Goal: Task Accomplishment & Management: Use online tool/utility

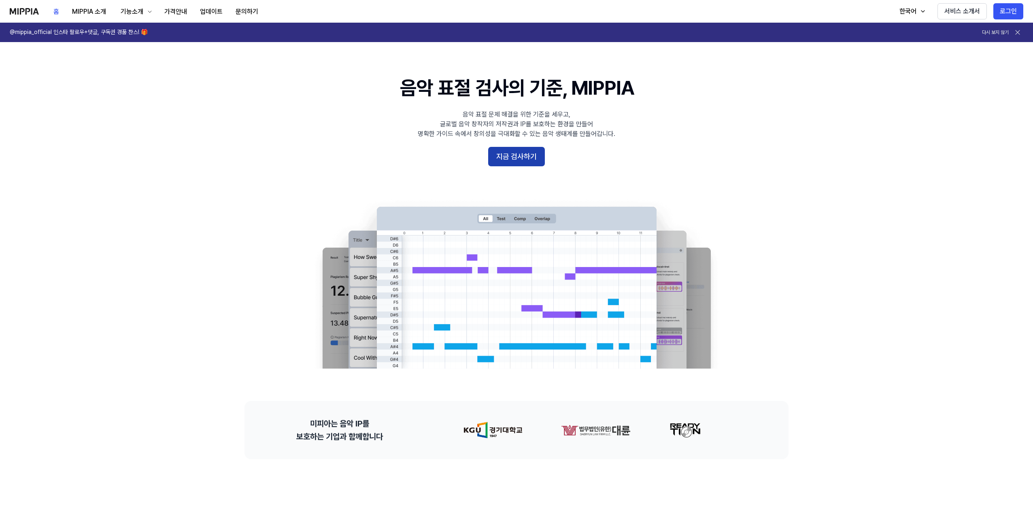
click at [495, 151] on button "지금 검사하기" at bounding box center [516, 156] width 57 height 19
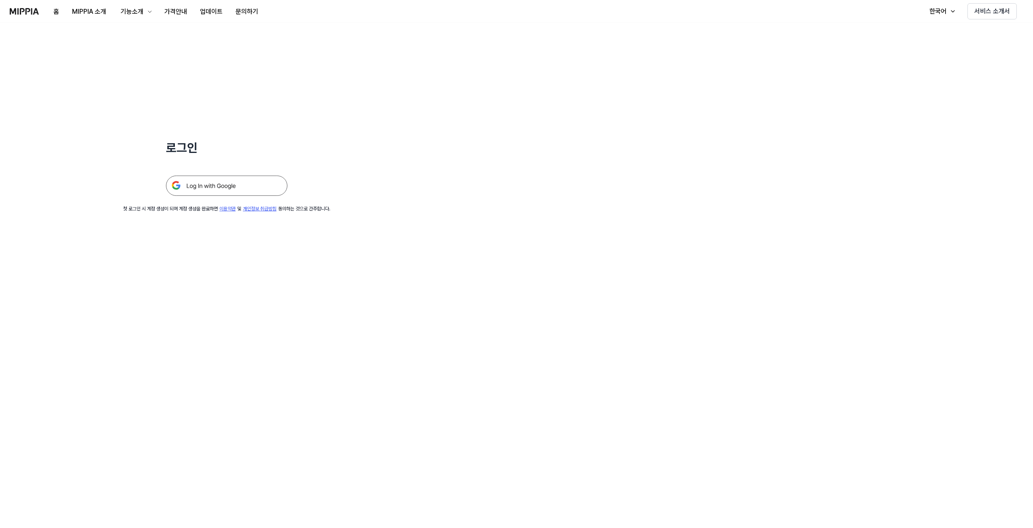
click at [260, 187] on img at bounding box center [226, 186] width 121 height 20
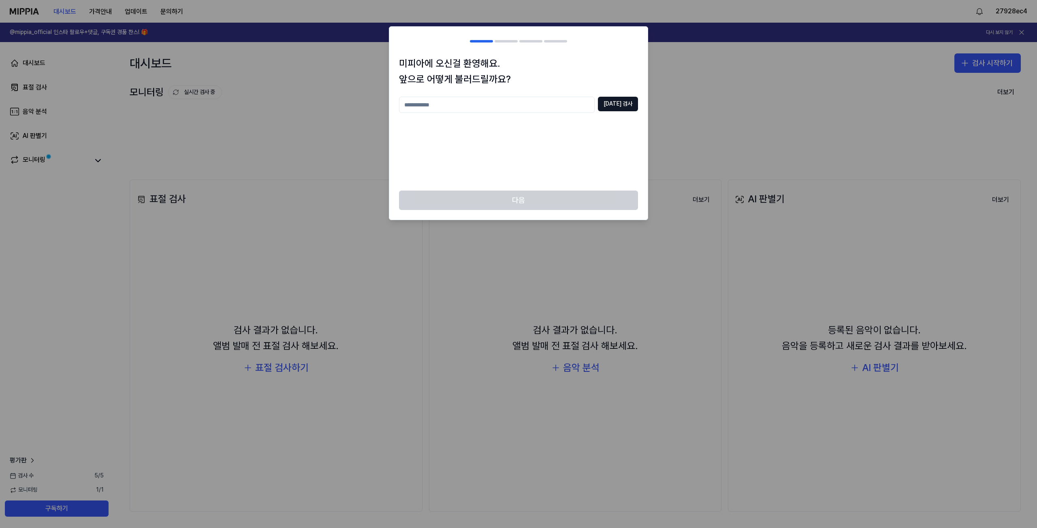
click at [545, 111] on input "text" at bounding box center [497, 105] width 196 height 16
type input "******"
click at [628, 111] on button "중복 검사" at bounding box center [618, 104] width 40 height 15
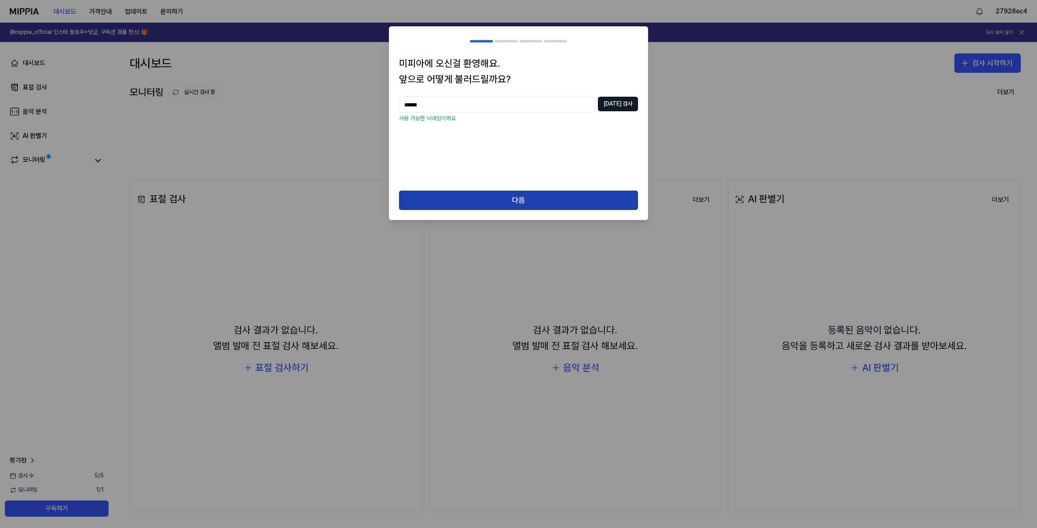
click at [581, 191] on button "다음" at bounding box center [518, 200] width 239 height 19
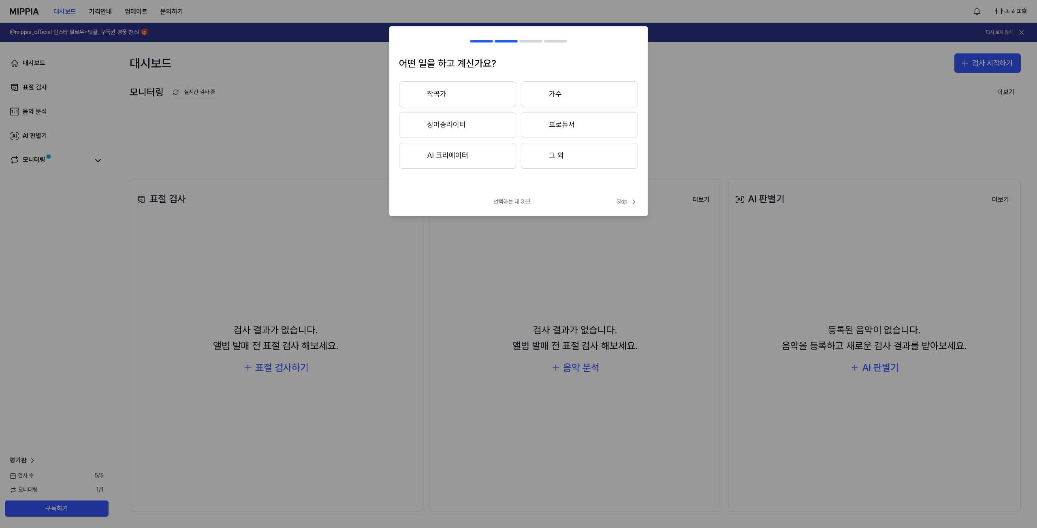
click at [491, 93] on button "작곡가" at bounding box center [457, 94] width 117 height 26
click at [629, 198] on span "Skip" at bounding box center [626, 202] width 21 height 8
click at [629, 199] on div "선택하는 데 3초! Skip" at bounding box center [518, 197] width 258 height 19
click at [623, 192] on span "Skip" at bounding box center [626, 193] width 23 height 10
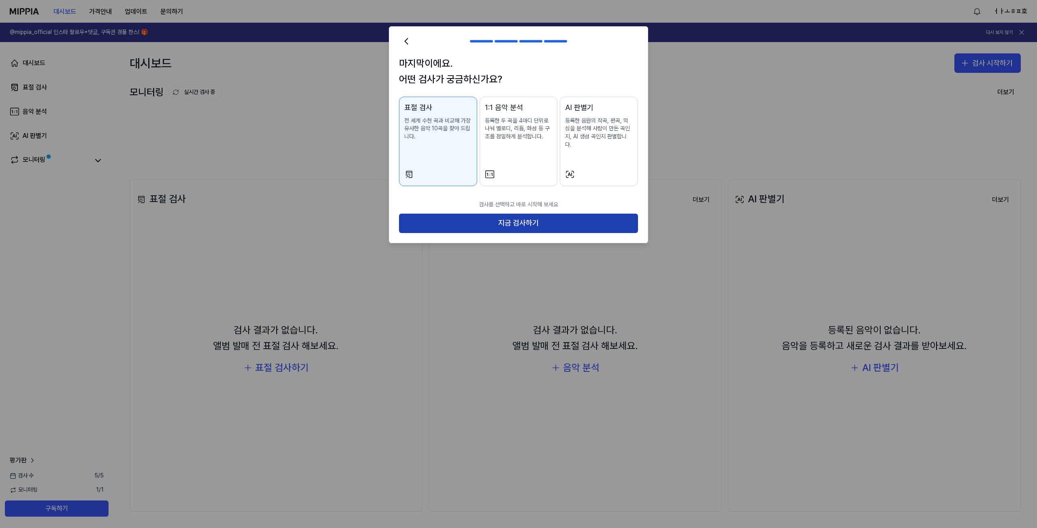
click at [609, 214] on button "지금 검사하기" at bounding box center [518, 223] width 239 height 19
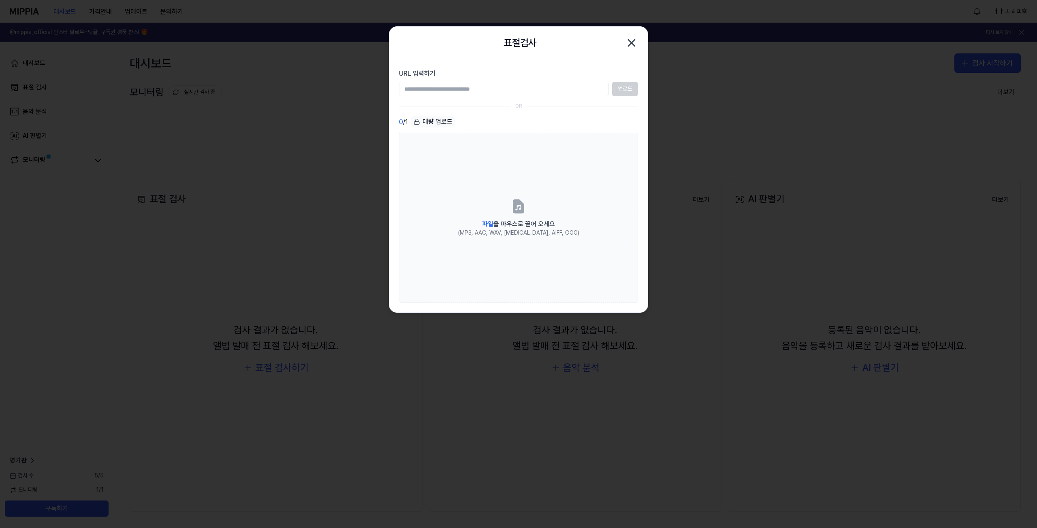
click at [634, 37] on icon "button" at bounding box center [631, 42] width 13 height 13
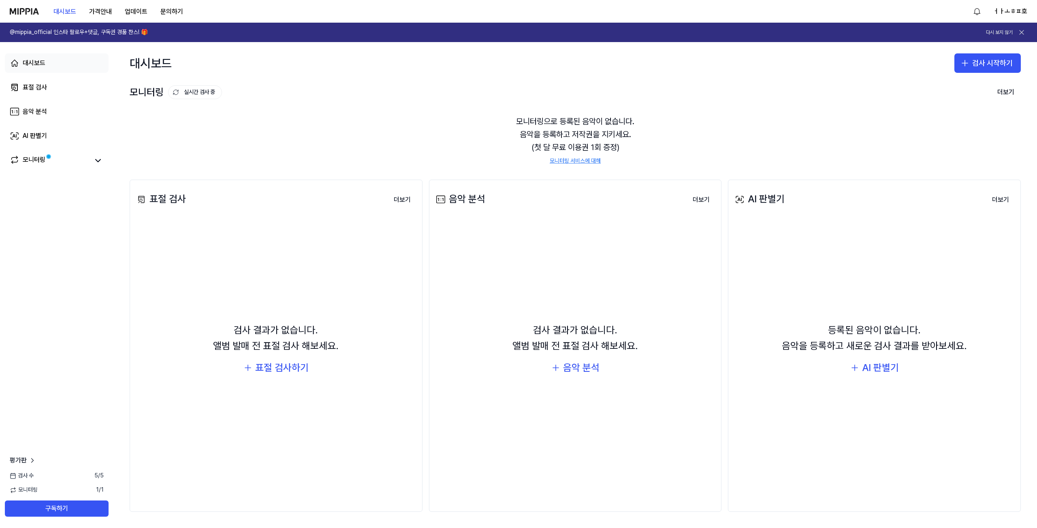
click at [79, 67] on link "대시보드" at bounding box center [57, 62] width 104 height 19
click at [61, 89] on link "표절 검사" at bounding box center [57, 87] width 104 height 19
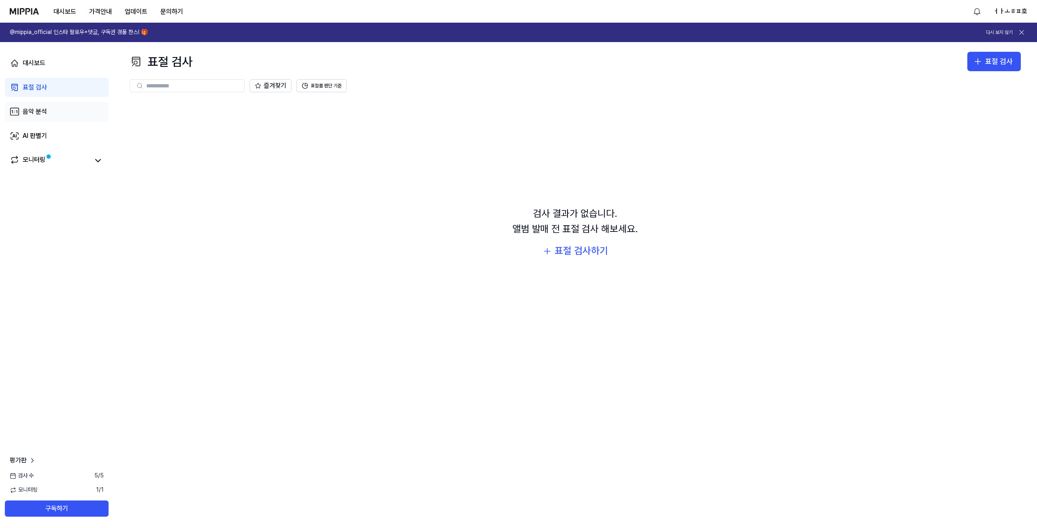
click at [51, 111] on link "음악 분석" at bounding box center [57, 111] width 104 height 19
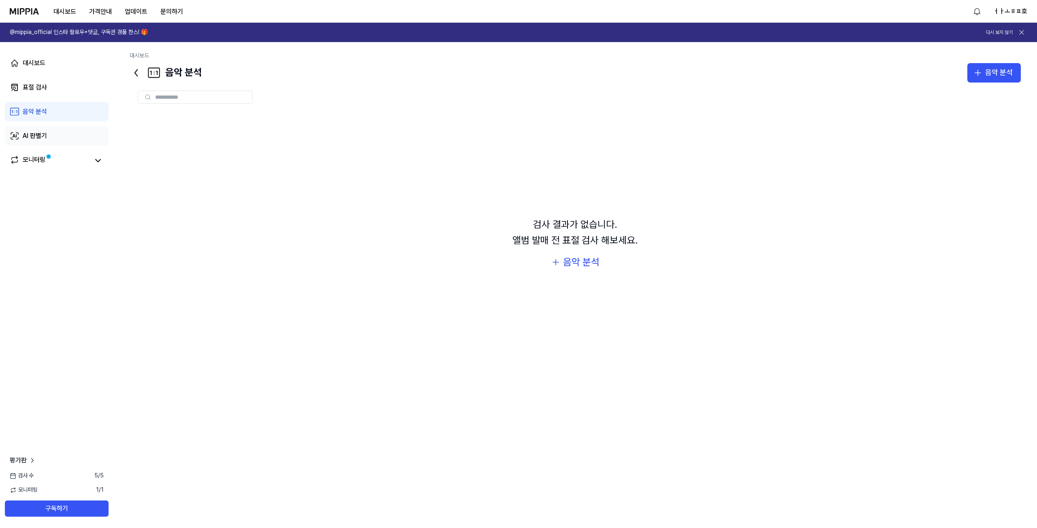
click at [51, 128] on link "AI 판별기" at bounding box center [57, 135] width 104 height 19
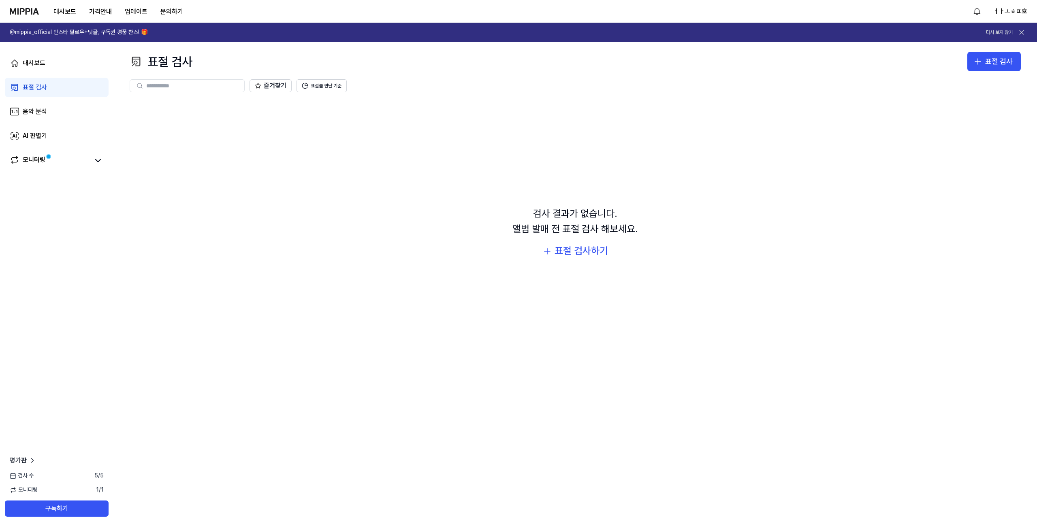
drag, startPoint x: 698, startPoint y: 78, endPoint x: 698, endPoint y: 86, distance: 7.7
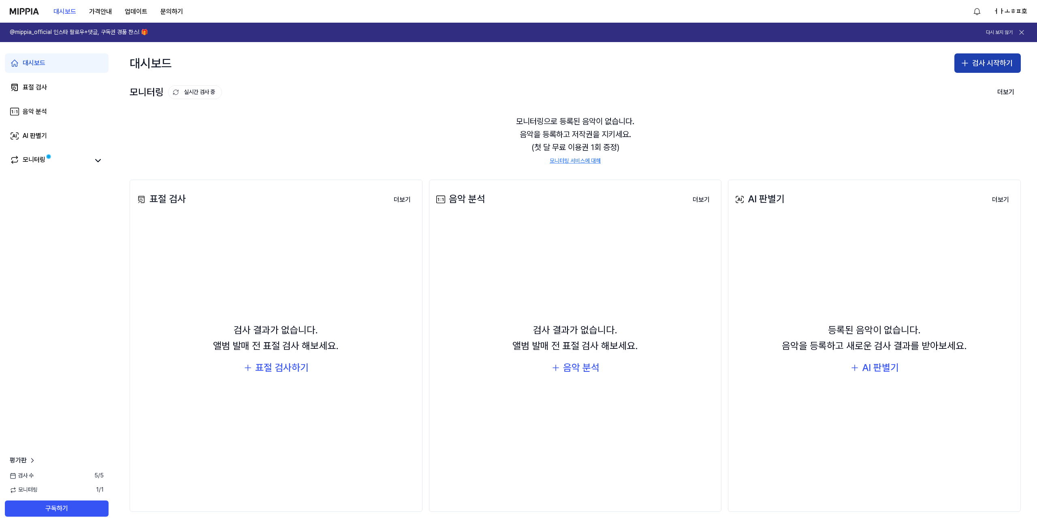
click at [991, 64] on button "검사 시작하기" at bounding box center [987, 62] width 66 height 19
click at [972, 88] on button "표절 검사" at bounding box center [972, 85] width 90 height 15
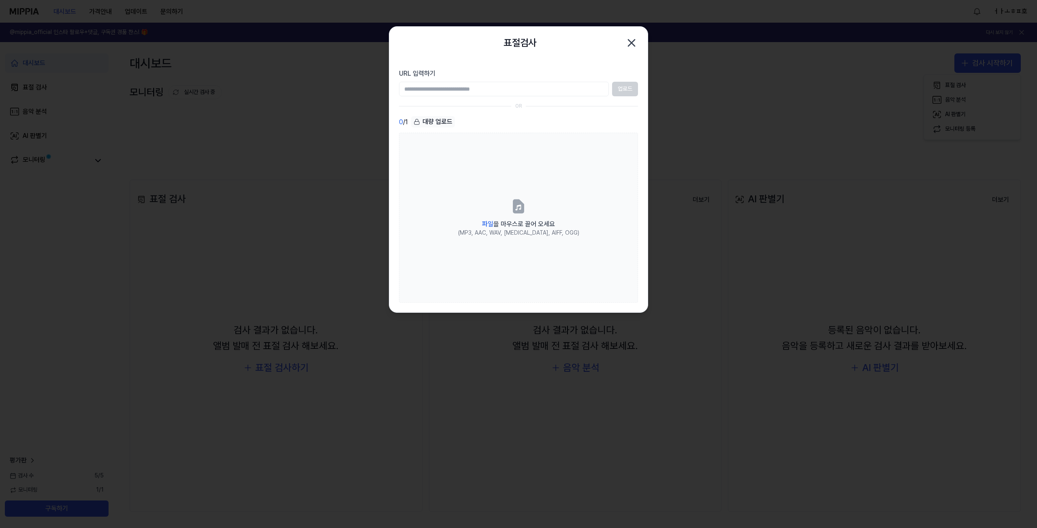
click at [523, 89] on input "URL 입력하기" at bounding box center [504, 89] width 210 height 15
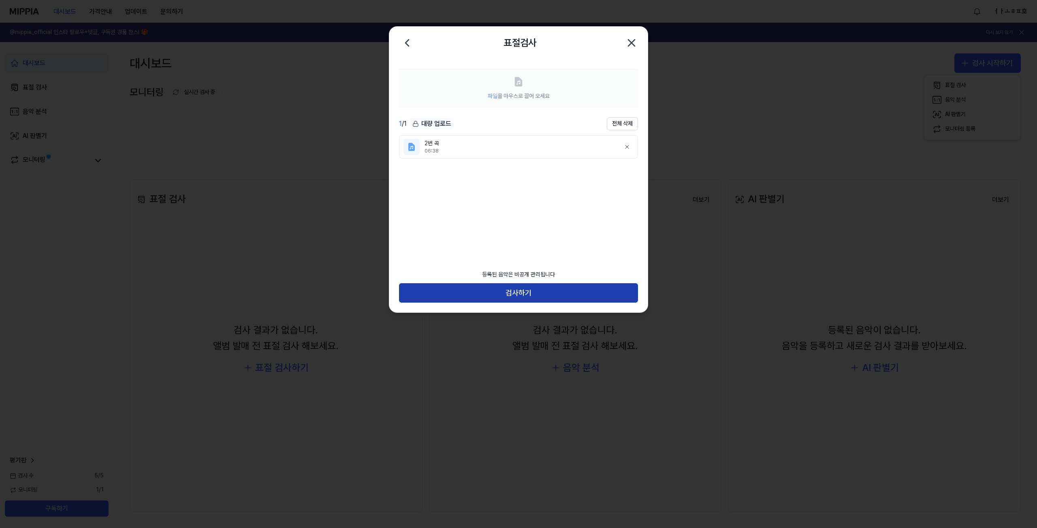
click at [581, 289] on button "검사하기" at bounding box center [518, 292] width 239 height 19
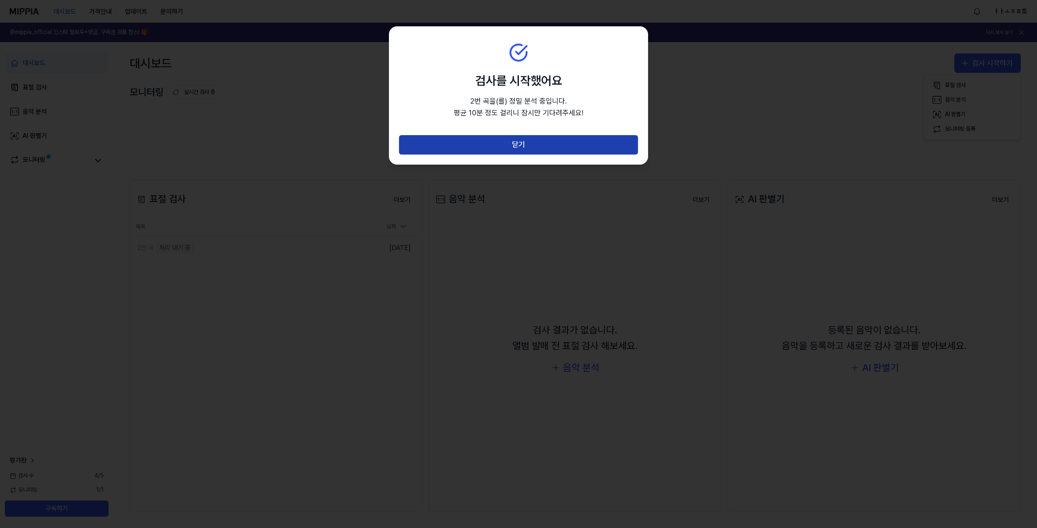
click at [616, 143] on button "닫기" at bounding box center [518, 144] width 239 height 19
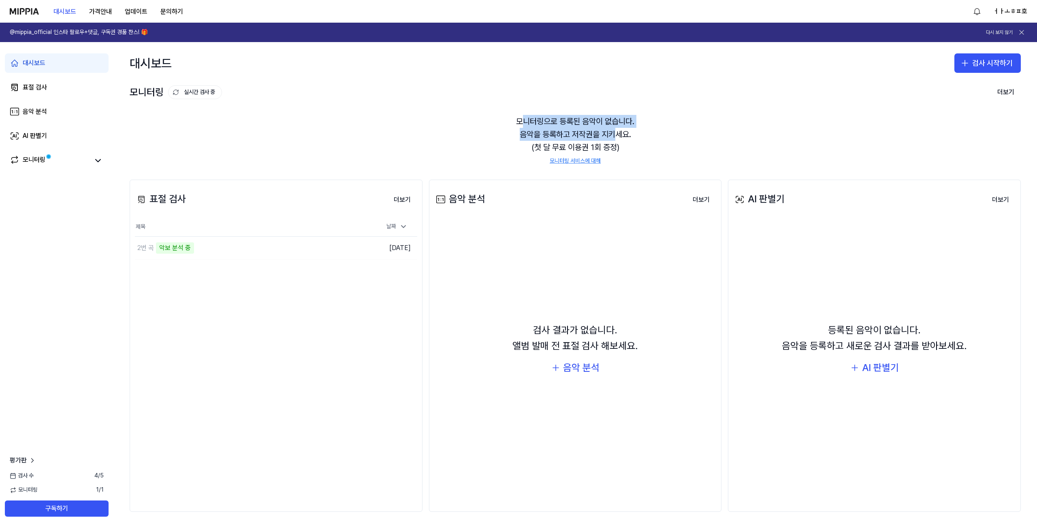
drag, startPoint x: 534, startPoint y: 119, endPoint x: 617, endPoint y: 134, distance: 83.9
click at [617, 134] on div "모니터링으로 등록된 음악이 없습니다. 음악을 등록하고 저작권을 지키세요. (첫 달 무료 이용권 1회 증정) 모니터링 서비스에 대해" at bounding box center [575, 140] width 891 height 70
drag, startPoint x: 643, startPoint y: 130, endPoint x: 441, endPoint y: 119, distance: 202.8
click at [452, 119] on div "모니터링으로 등록된 음악이 없습니다. 음악을 등록하고 저작권을 지키세요. (첫 달 무료 이용권 1회 증정) 모니터링 서비스에 대해" at bounding box center [575, 140] width 891 height 70
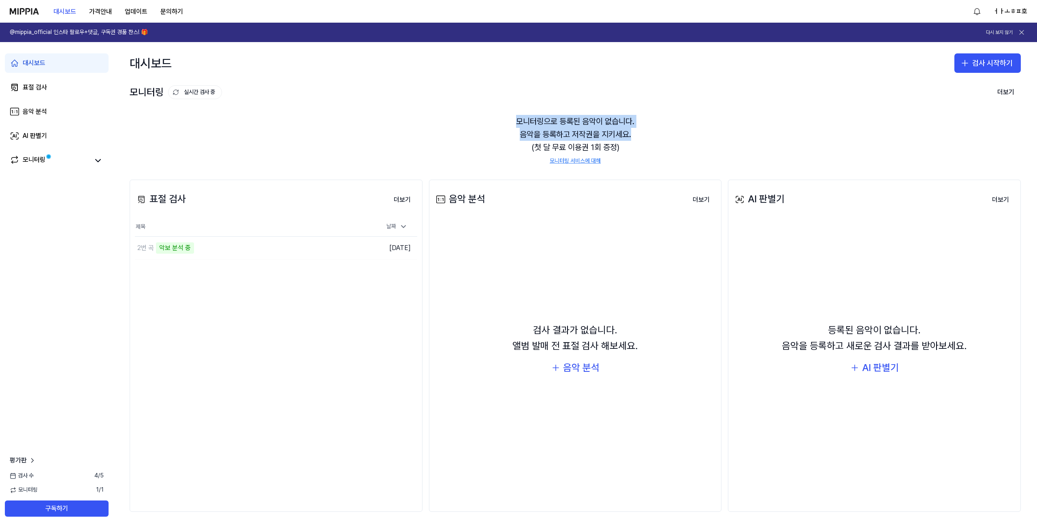
click at [439, 119] on div "모니터링으로 등록된 음악이 없습니다. 음악을 등록하고 저작권을 지키세요. (첫 달 무료 이용권 1회 증정) 모니터링 서비스에 대해" at bounding box center [575, 140] width 891 height 70
drag, startPoint x: 307, startPoint y: 264, endPoint x: 334, endPoint y: 309, distance: 53.0
click at [334, 309] on div "표절 검사 더보기 표절 검사 제목 날짜 2번 곡 악보 분석 중 이동하기 2025.10.03. 더보기" at bounding box center [276, 346] width 293 height 332
click at [485, 341] on div "검사 결과가 없습니다. 앨범 발매 전 표절 검사 해보세요. 음악 분석" at bounding box center [575, 349] width 282 height 251
drag, startPoint x: 462, startPoint y: 337, endPoint x: 594, endPoint y: 207, distance: 185.8
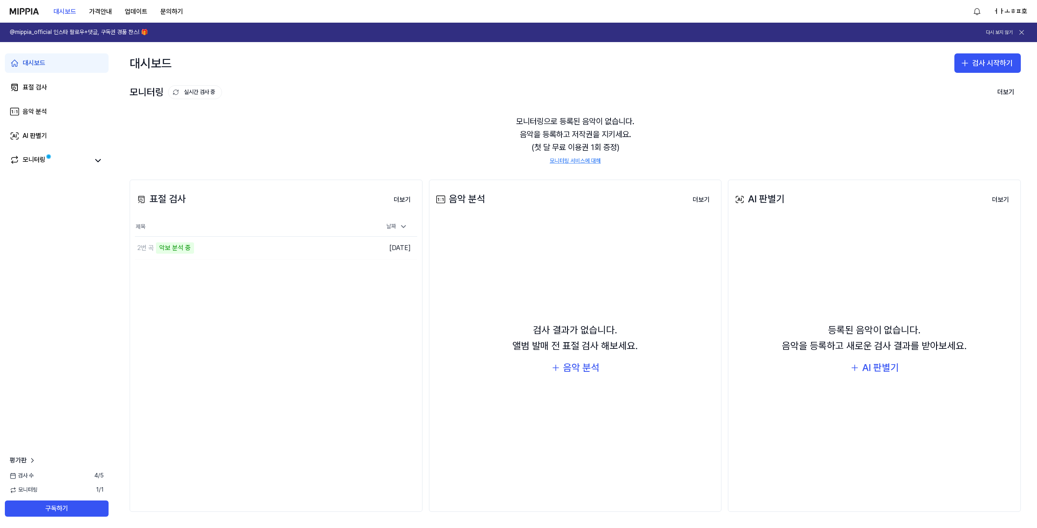
click at [407, 341] on div "표절 검사 더보기 표절 검사 제목 날짜 2번 곡 악보 분석 중 이동하기 2025.10.03. 더보기" at bounding box center [276, 346] width 293 height 332
click at [209, 254] on div "2번 곡 36%" at bounding box center [224, 248] width 179 height 23
click at [224, 256] on div "2번 곡 36%" at bounding box center [224, 248] width 179 height 23
drag, startPoint x: 220, startPoint y: 302, endPoint x: 295, endPoint y: 257, distance: 87.6
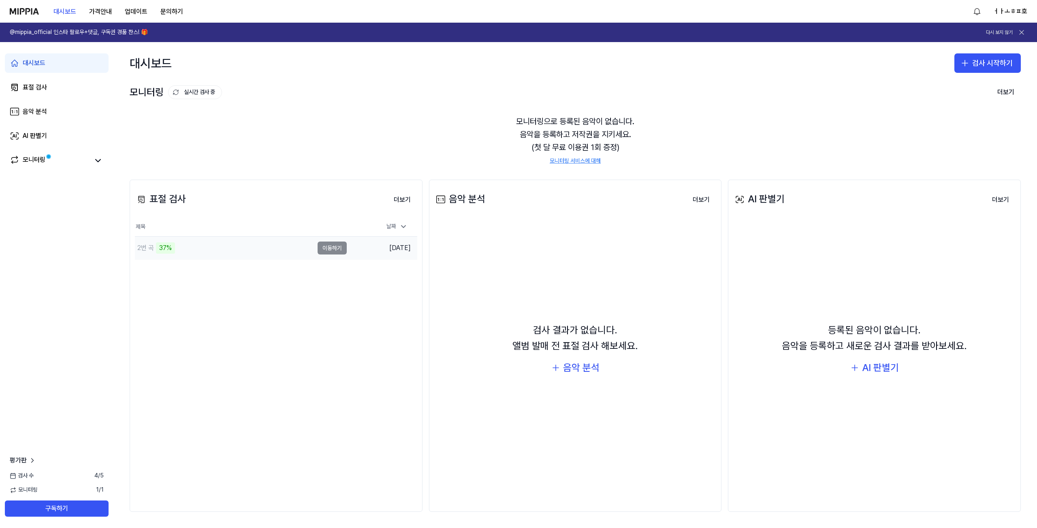
click at [221, 302] on div "표절 검사 더보기 표절 검사 제목 날짜 2번 곡 37% 이동하기 2025.10.03. 더보기" at bounding box center [276, 346] width 293 height 332
click at [338, 253] on td "2번 곡 37% 이동하기" at bounding box center [241, 248] width 212 height 23
click at [336, 247] on td "2번 곡 37% 이동하기" at bounding box center [241, 248] width 212 height 23
click at [328, 263] on div "표절 검사 더보기 표절 검사 제목 날짜 2번 곡 37% 이동하기 2025.10.03. 더보기" at bounding box center [276, 346] width 293 height 332
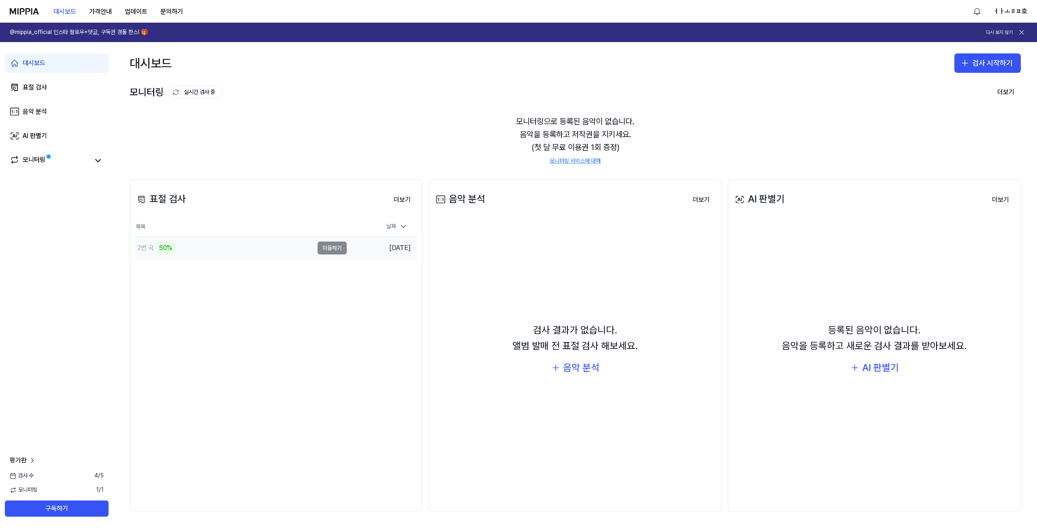
click at [336, 249] on td "2번 곡 50% 이동하기" at bounding box center [241, 248] width 212 height 23
drag, startPoint x: 304, startPoint y: 313, endPoint x: 245, endPoint y: 316, distance: 58.8
click at [245, 316] on div "표절 검사 더보기 표절 검사 제목 날짜 2번 곡 50% 이동하기 2025.10.03. 더보기" at bounding box center [276, 346] width 293 height 332
click at [270, 254] on div "2번 곡" at bounding box center [224, 248] width 179 height 23
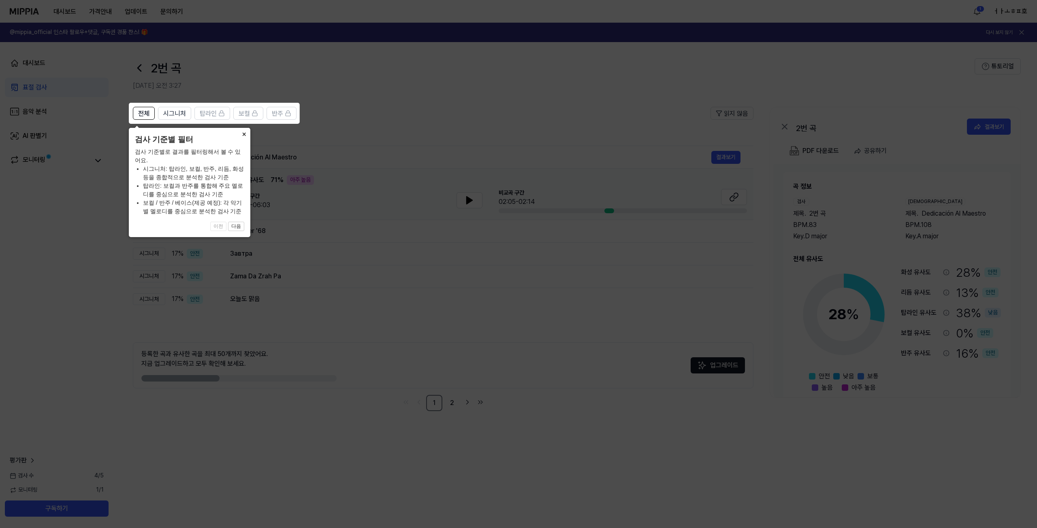
click at [242, 131] on button "×" at bounding box center [243, 133] width 13 height 11
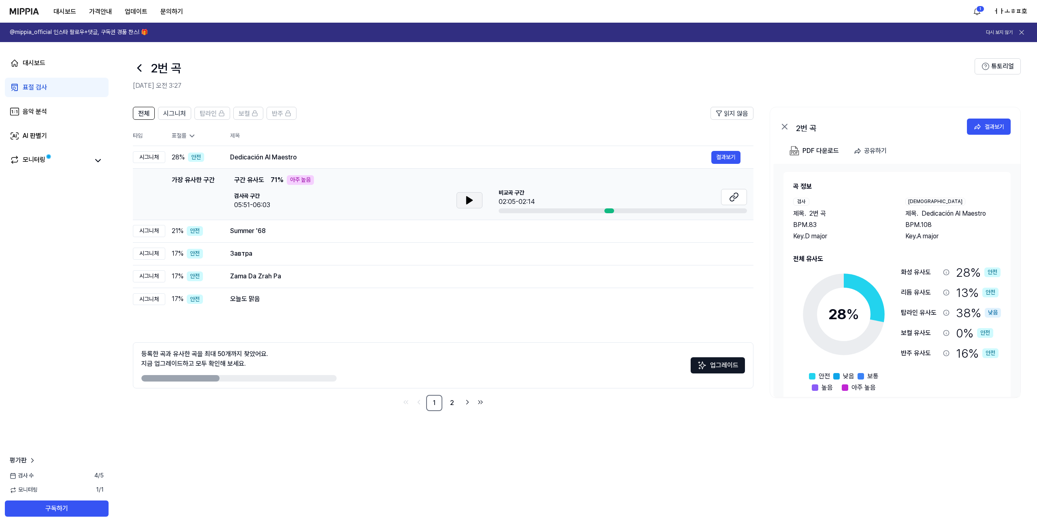
click at [477, 202] on button at bounding box center [469, 200] width 26 height 16
click at [457, 401] on link "2" at bounding box center [452, 403] width 16 height 16
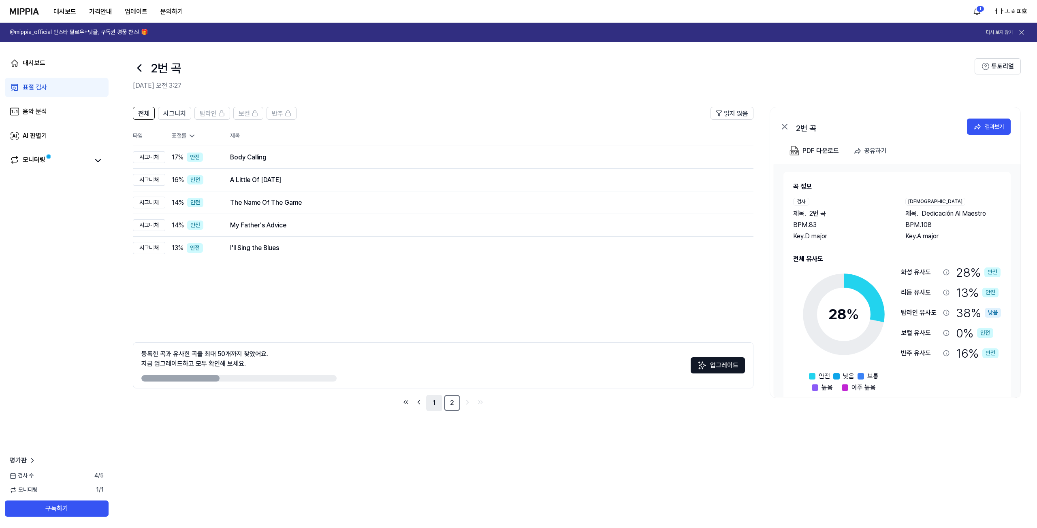
click at [439, 400] on link "1" at bounding box center [434, 403] width 16 height 16
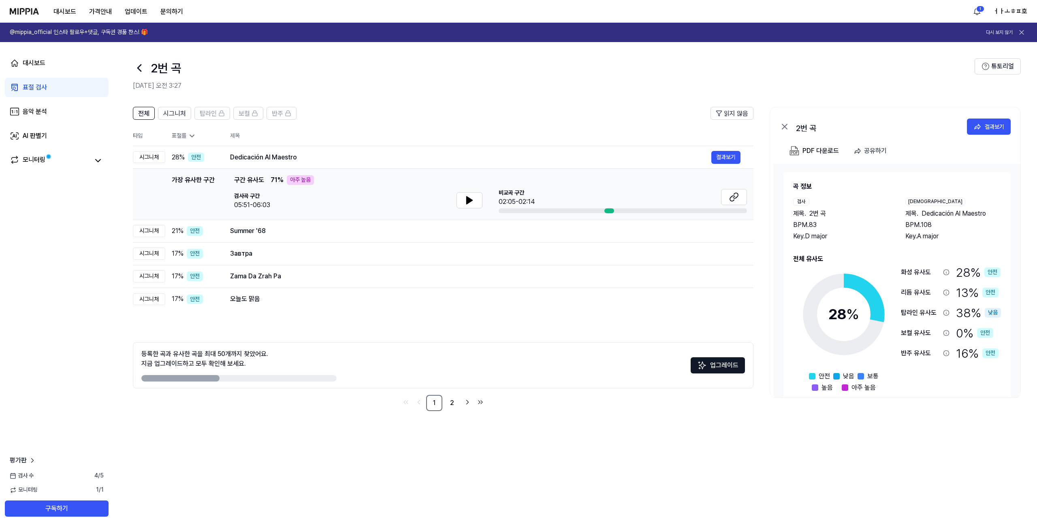
drag, startPoint x: 230, startPoint y: 159, endPoint x: 347, endPoint y: 171, distance: 118.4
click at [347, 171] on tbody "시그니처 28 % 안전 Dedicación Al Maestro 결과보기 가장 유사한 구간 가장 유사한 구간 구간 유사도 71 % 아주 높음 검…" at bounding box center [443, 228] width 620 height 165
click at [298, 156] on div "Dedicación Al Maestro" at bounding box center [470, 158] width 481 height 10
drag, startPoint x: 253, startPoint y: 179, endPoint x: 330, endPoint y: 190, distance: 77.8
click at [326, 189] on div "가장 유사한 구간 구간 유사도 71 % 아주 높음 검사곡 구간 05:51-06:03 비교곡 구간 02:05-02:14" at bounding box center [490, 194] width 513 height 38
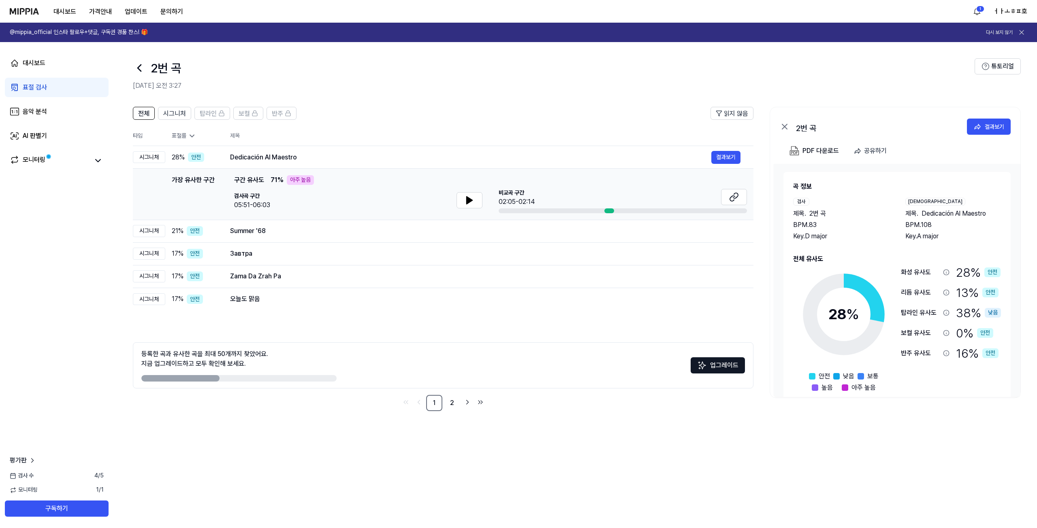
click at [348, 196] on div "검사곡 구간 05:51-06:03" at bounding box center [358, 201] width 248 height 18
click at [252, 157] on div "Dedicación Al Maestro" at bounding box center [470, 158] width 481 height 10
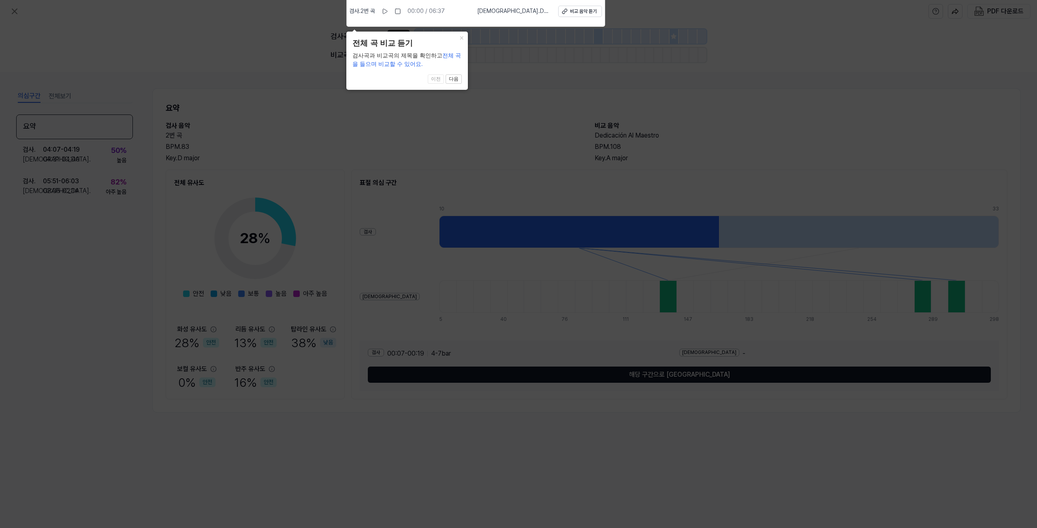
click at [660, 90] on icon at bounding box center [518, 262] width 1037 height 532
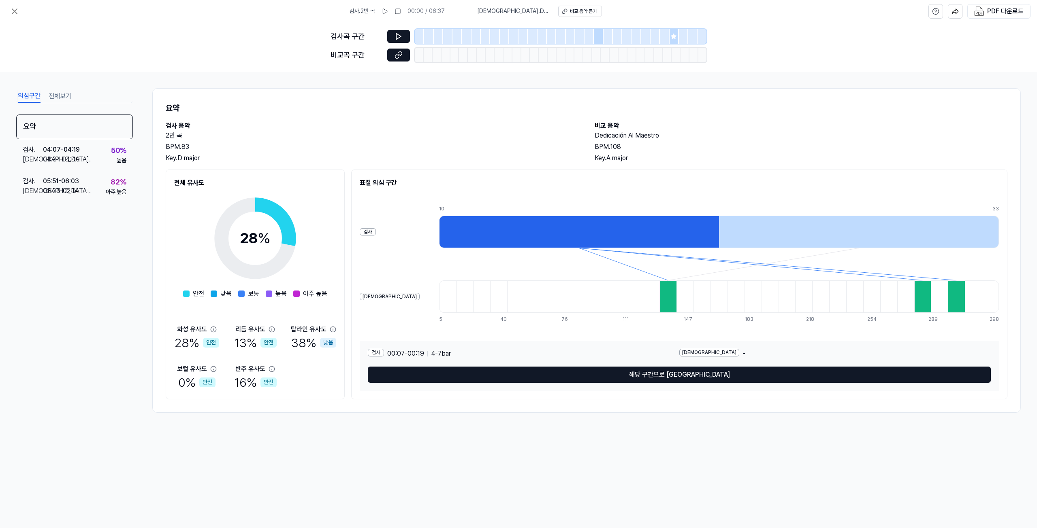
click at [368, 232] on div "검사" at bounding box center [368, 232] width 16 height 8
click at [397, 184] on h2 "표절 의심 구간" at bounding box center [679, 183] width 639 height 10
click at [918, 296] on div at bounding box center [922, 297] width 17 height 32
drag, startPoint x: 305, startPoint y: 339, endPoint x: 322, endPoint y: 359, distance: 26.2
click at [322, 359] on div "화성 유사도 28 % 안전 리듬 유사도 13 % 안전 탑라인 유사도 38 % 낮음 보컬 유사도 0 % 안전 반주 유사도 16 % 안전" at bounding box center [255, 358] width 162 height 66
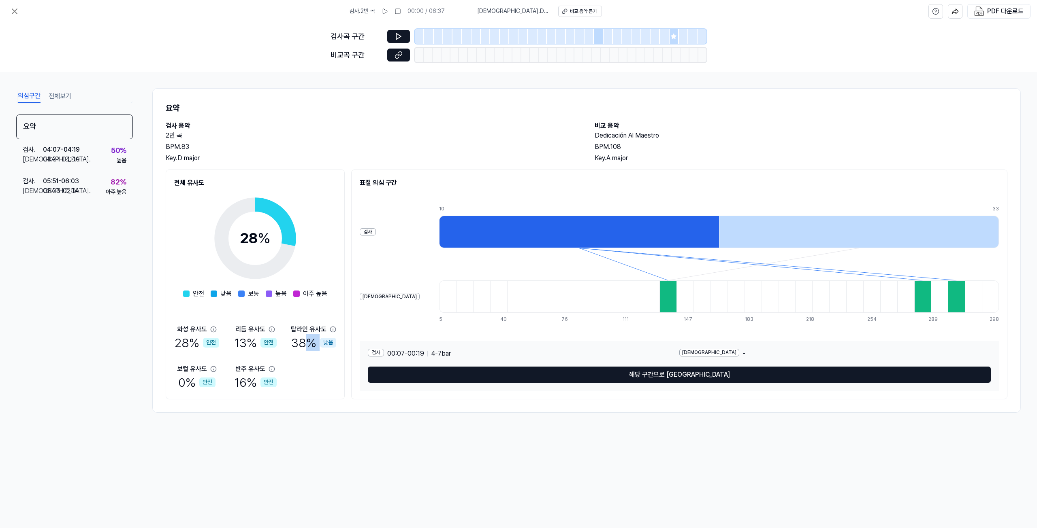
click at [322, 359] on div "화성 유사도 28 % 안전 리듬 유사도 13 % 안전 탑라인 유사도 38 % 낮음 보컬 유사도 0 % 안전 반주 유사도 16 % 안전" at bounding box center [255, 358] width 162 height 66
drag, startPoint x: 312, startPoint y: 349, endPoint x: 292, endPoint y: 342, distance: 21.3
click at [292, 342] on div "38 % 낮음" at bounding box center [313, 342] width 45 height 17
click at [301, 352] on div "화성 유사도 28 % 안전 리듬 유사도 13 % 안전 탑라인 유사도 38 % 낮음 보컬 유사도 0 % 안전 반주 유사도 16 % 안전" at bounding box center [255, 358] width 162 height 66
click at [109, 188] on div "아주 높음" at bounding box center [116, 192] width 21 height 8
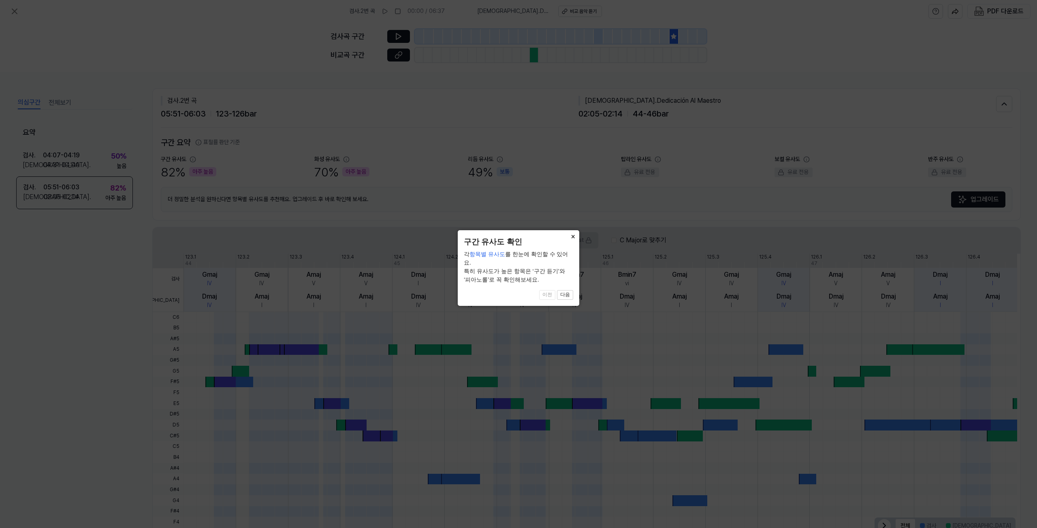
click at [573, 237] on button "×" at bounding box center [572, 235] width 13 height 11
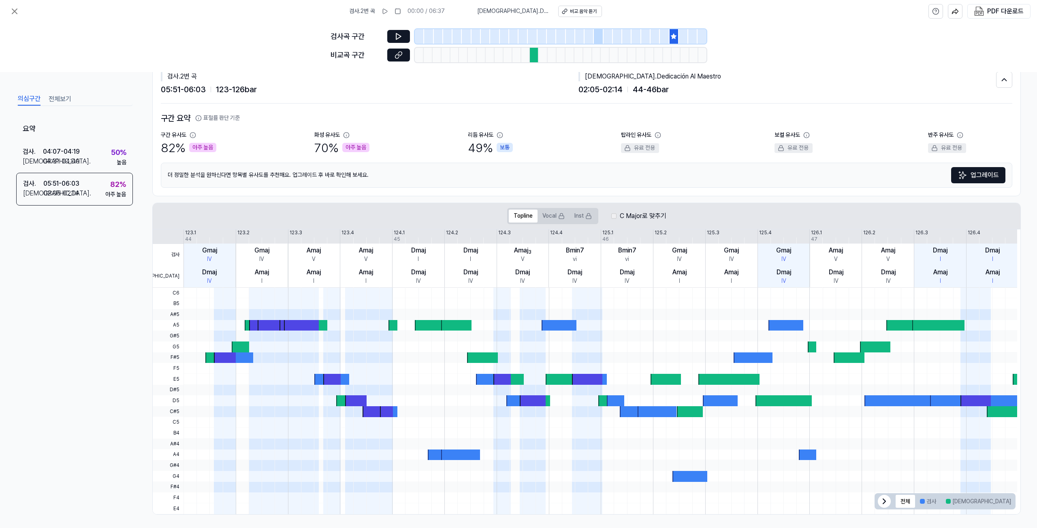
scroll to position [27, 0]
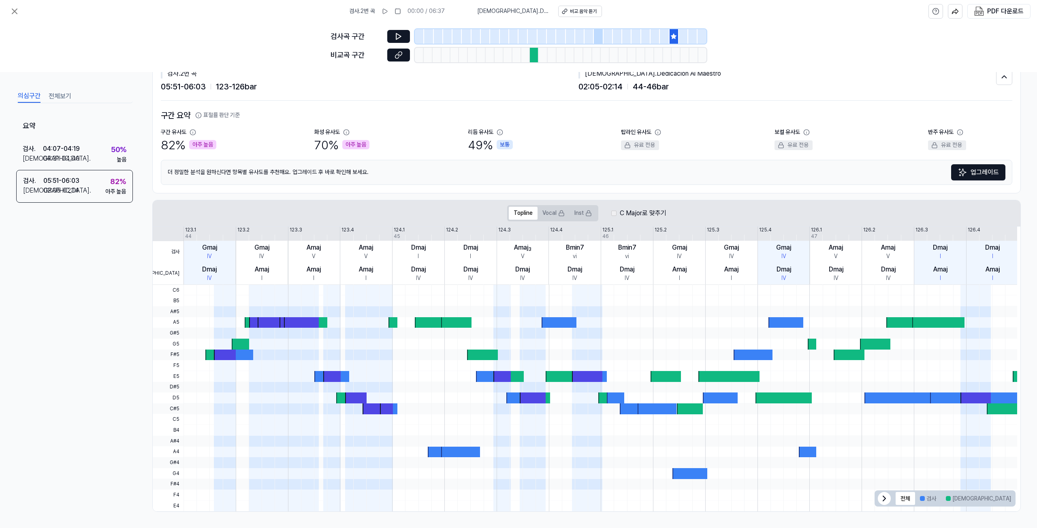
click at [361, 141] on div "아주 높음" at bounding box center [355, 145] width 27 height 10
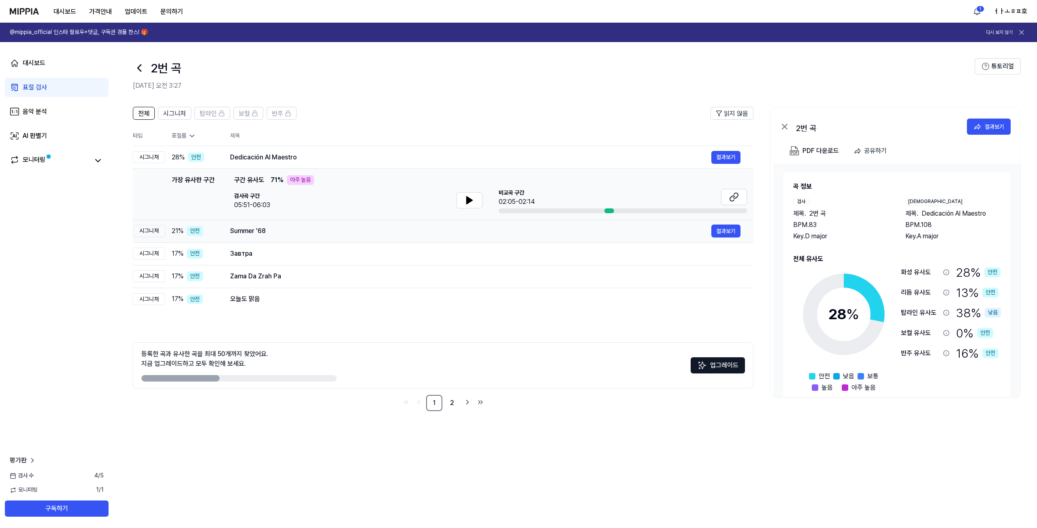
click at [313, 240] on td "Summer '68 결과보기" at bounding box center [485, 231] width 536 height 23
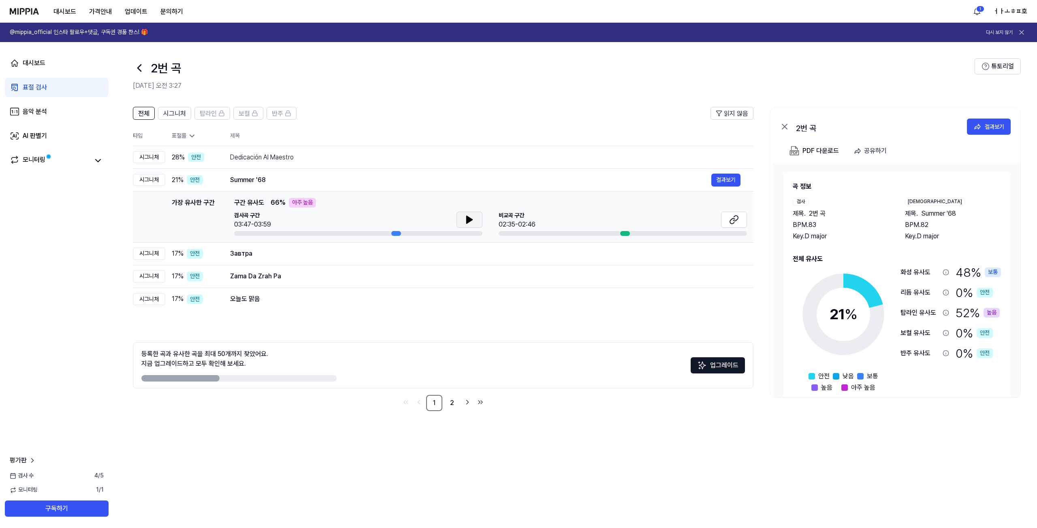
click at [473, 224] on icon at bounding box center [469, 220] width 10 height 10
click at [740, 224] on button at bounding box center [734, 220] width 26 height 16
click at [474, 223] on icon at bounding box center [469, 220] width 10 height 10
click at [473, 164] on td "Dedicación Al Maestro 결과보기" at bounding box center [485, 157] width 536 height 23
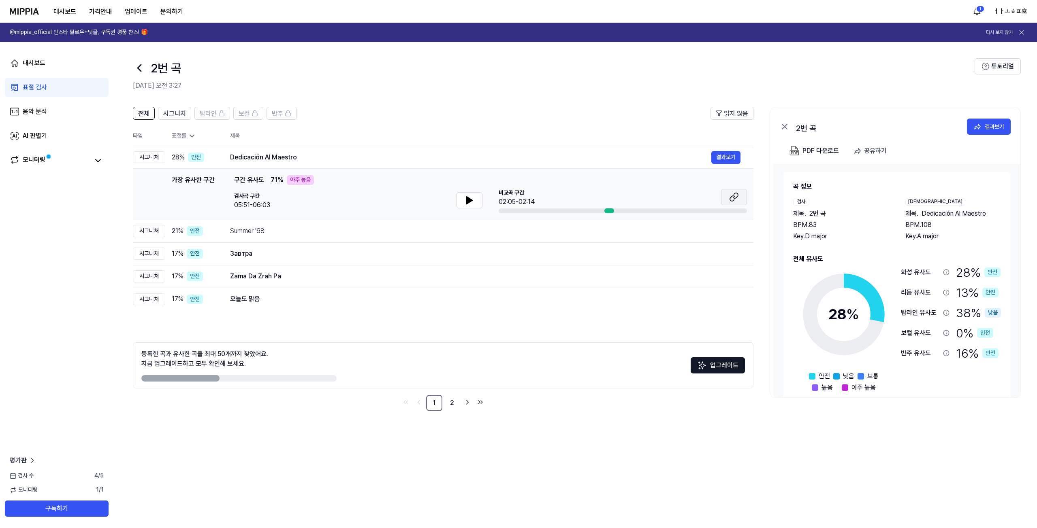
click at [738, 198] on icon at bounding box center [734, 197] width 10 height 10
click at [464, 200] on icon at bounding box center [469, 201] width 10 height 10
drag, startPoint x: 903, startPoint y: 344, endPoint x: 941, endPoint y: 411, distance: 77.4
click at [941, 411] on div "전체 시그니처 탑라인 보컬 반주 읽지 않음 전체 시그니처 탑라인 보컬 반주 타입 표절률 제목 표절률 읽지 않음 시그니처 28 % 안전 Dedi…" at bounding box center [574, 263] width 923 height 329
drag, startPoint x: 941, startPoint y: 411, endPoint x: 554, endPoint y: 75, distance: 513.1
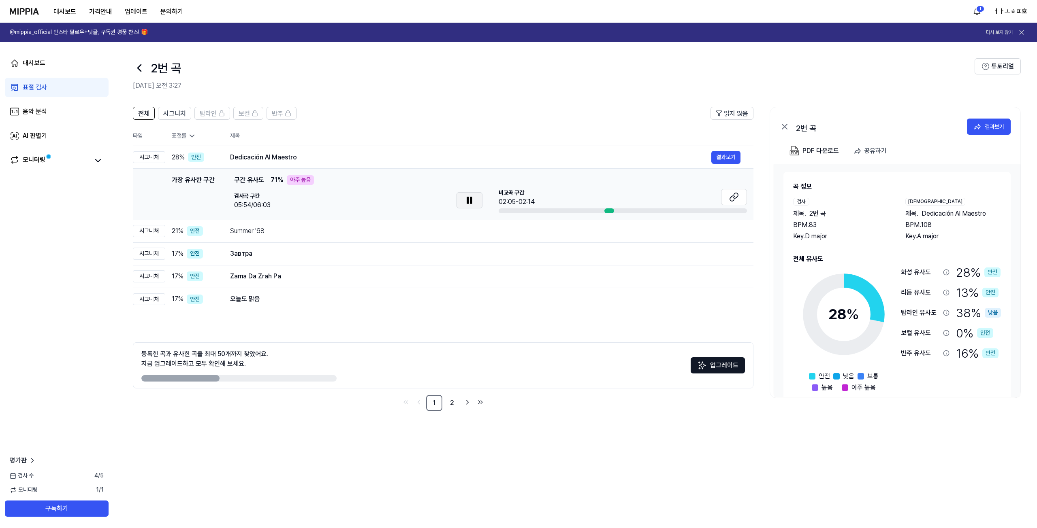
click at [613, 90] on div "2번 곡 2025.10.04 오전 3:27 튜토리얼 전체 시그니처 탑라인 보컬 반주 읽지 않음 전체 시그니처 탑라인 보컬 반주 타입 표절률 제…" at bounding box center [574, 285] width 923 height 486
click at [540, 72] on div "2번 곡" at bounding box center [553, 67] width 841 height 19
drag, startPoint x: 534, startPoint y: 75, endPoint x: 420, endPoint y: 196, distance: 166.7
click at [462, 84] on div "2번 곡 2025.10.04 오전 3:27" at bounding box center [553, 74] width 841 height 32
click at [263, 293] on div "오늘도 맑음 결과보기" at bounding box center [485, 299] width 510 height 13
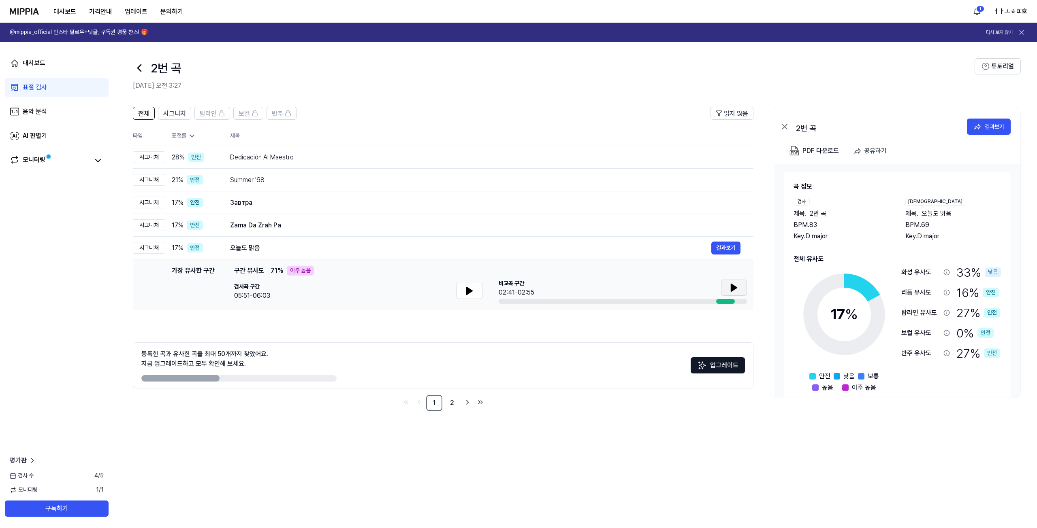
click at [743, 287] on button at bounding box center [734, 288] width 26 height 16
click at [451, 406] on link "2" at bounding box center [452, 403] width 16 height 16
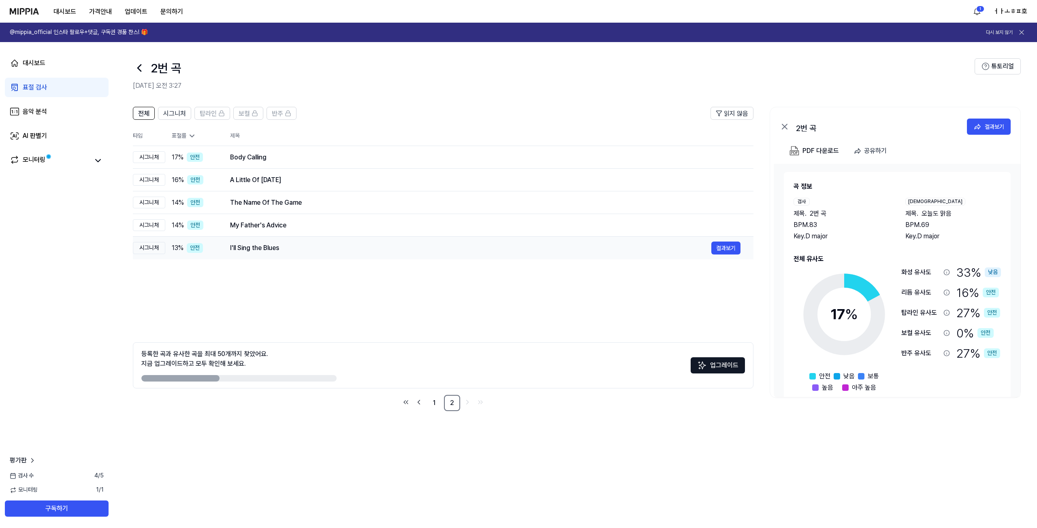
click at [413, 245] on div "I'll Sing the Blues" at bounding box center [470, 248] width 481 height 10
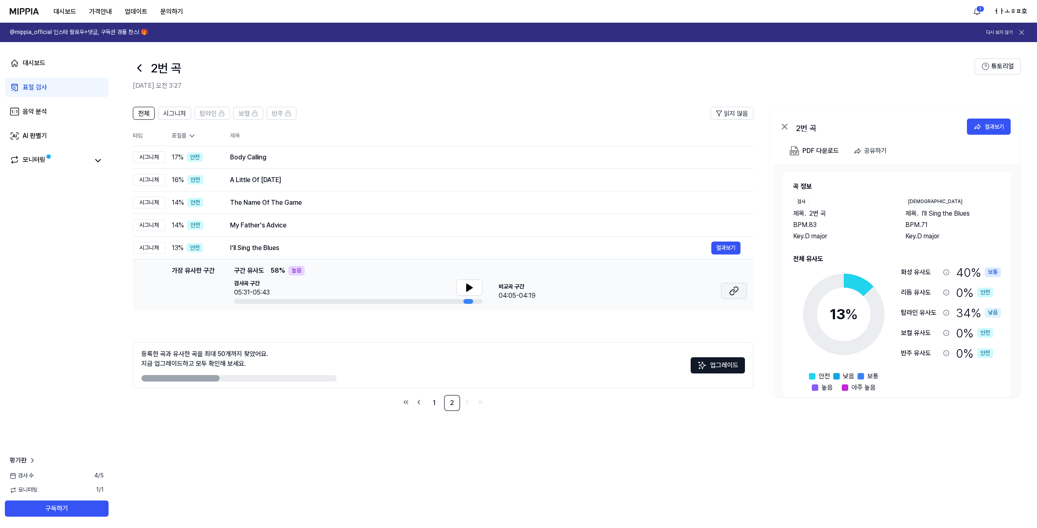
click at [736, 292] on icon at bounding box center [734, 291] width 10 height 10
